Goal: Check status: Check status

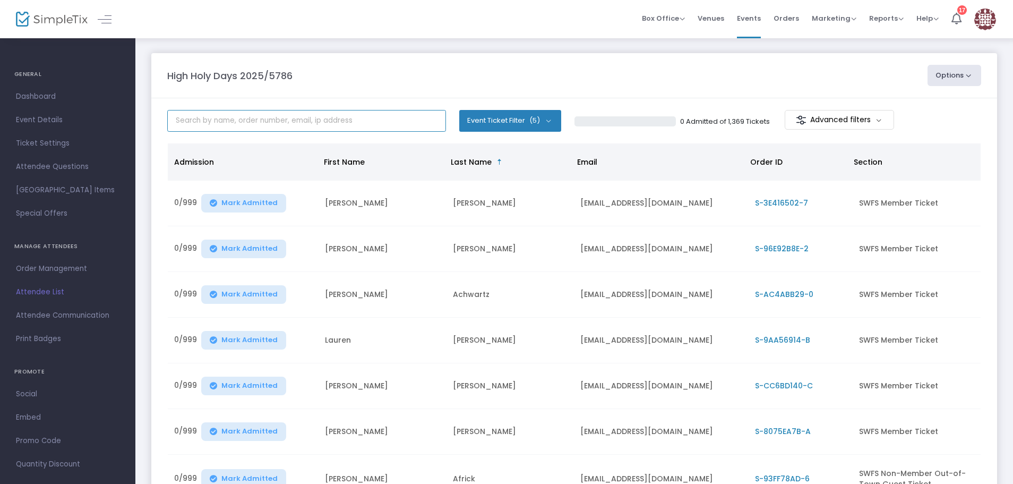
click at [252, 119] on input "text" at bounding box center [306, 121] width 279 height 22
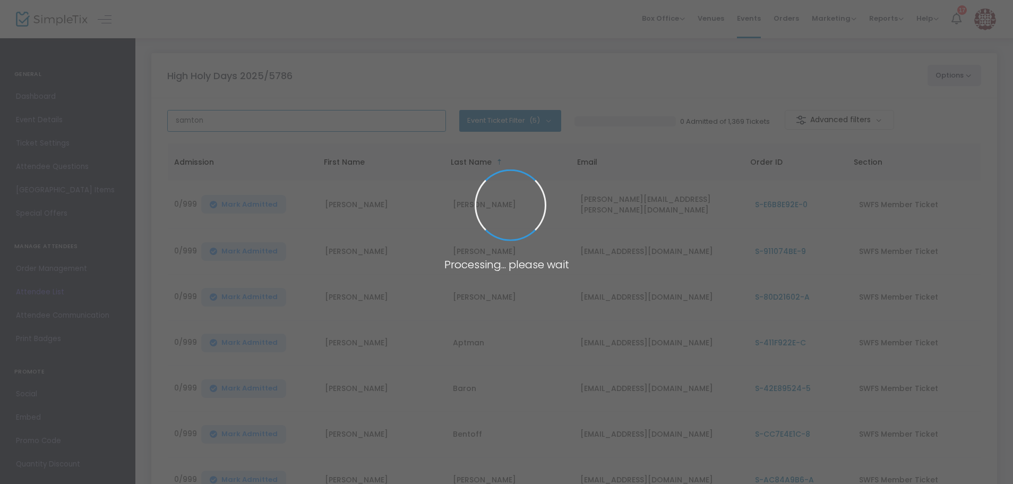
type input "samton"
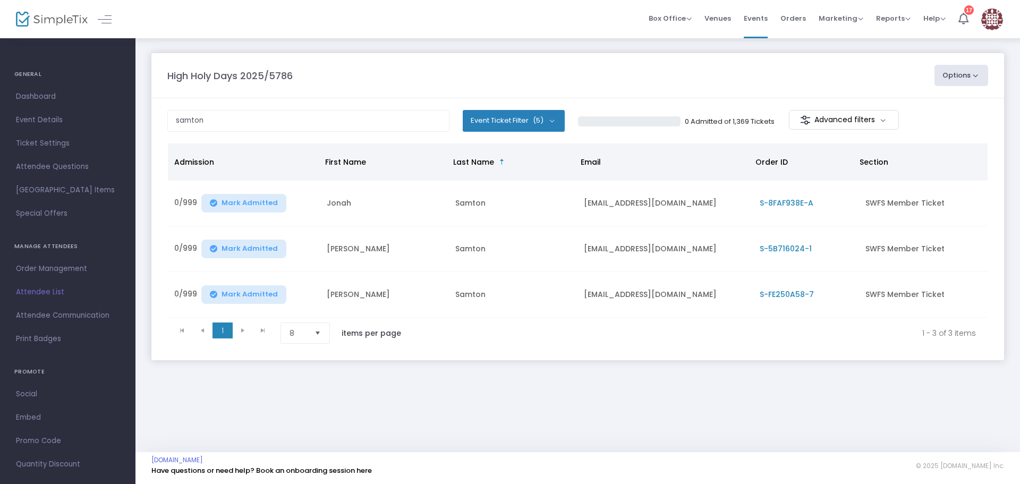
click at [55, 292] on span "Attendee List" at bounding box center [68, 292] width 104 height 14
drag, startPoint x: 113, startPoint y: 118, endPoint x: 0, endPoint y: 101, distance: 114.4
click at [0, 101] on div "GENERAL Dashboard Event Details Ticket Settings Season Packages Season Packages…" at bounding box center [510, 242] width 1020 height 484
type input "mathias"
